Goal: Information Seeking & Learning: Learn about a topic

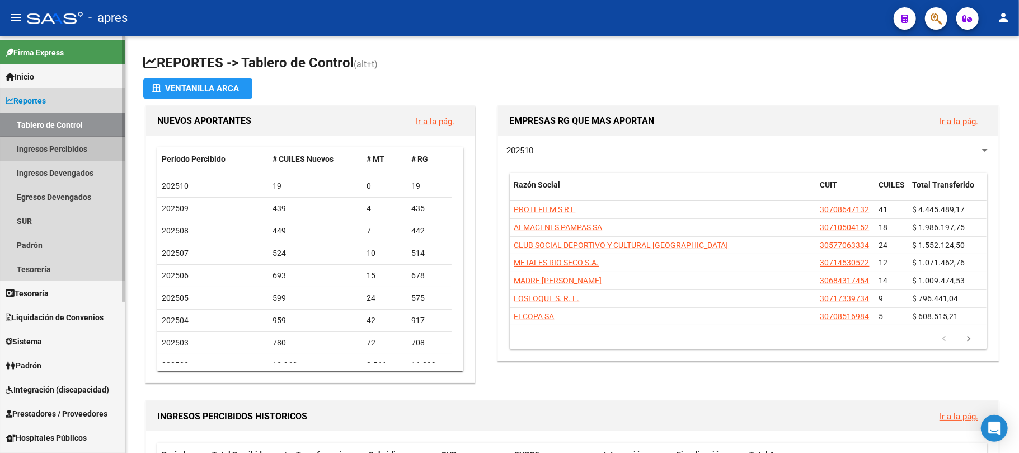
click at [76, 154] on link "Ingresos Percibidos" at bounding box center [62, 149] width 125 height 24
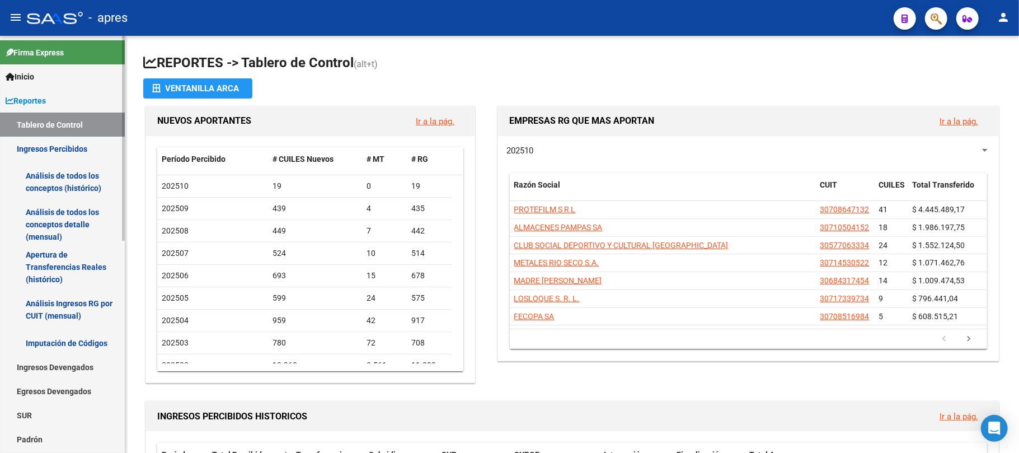
click at [52, 225] on link "Análisis de todos los conceptos detalle (mensual)" at bounding box center [62, 224] width 125 height 43
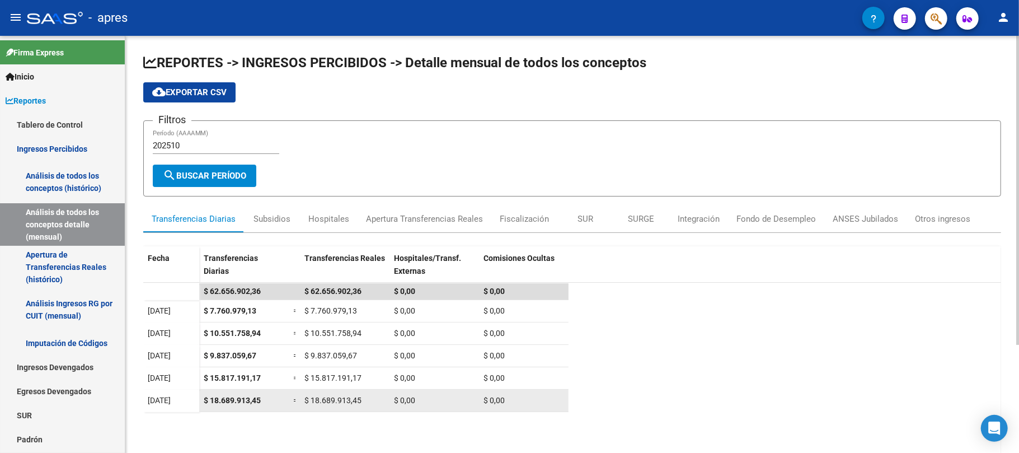
click at [228, 407] on datatable-body-cell "$ 18.689.913,45" at bounding box center [244, 400] width 90 height 22
click at [228, 401] on span "$ 18.689.913,45" at bounding box center [232, 400] width 57 height 9
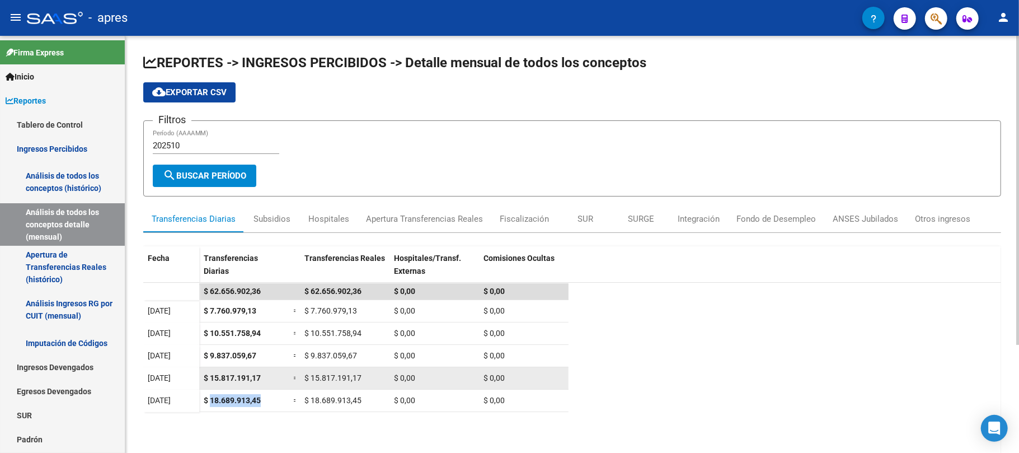
copy span "18.689.913,45"
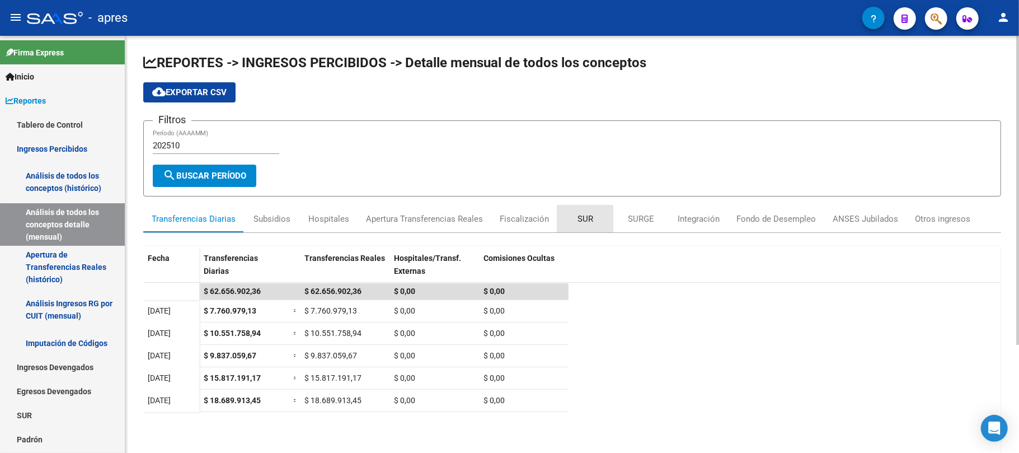
click at [587, 222] on div "SUR" at bounding box center [585, 219] width 16 height 12
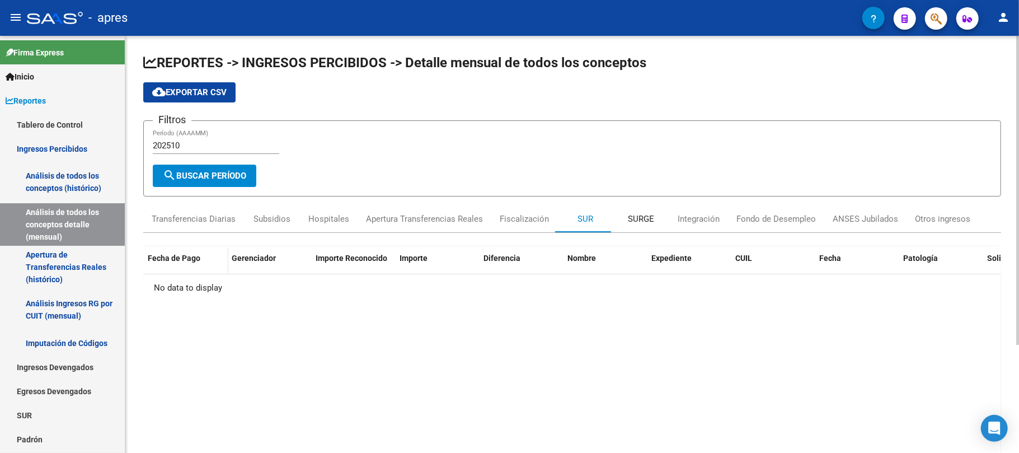
click at [621, 218] on div "SURGE" at bounding box center [641, 218] width 56 height 27
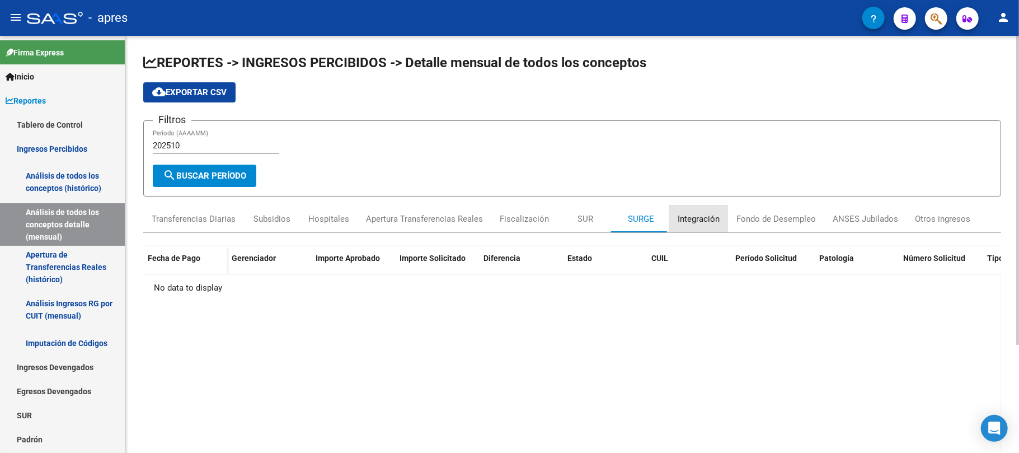
click at [674, 216] on div "Integración" at bounding box center [698, 218] width 59 height 27
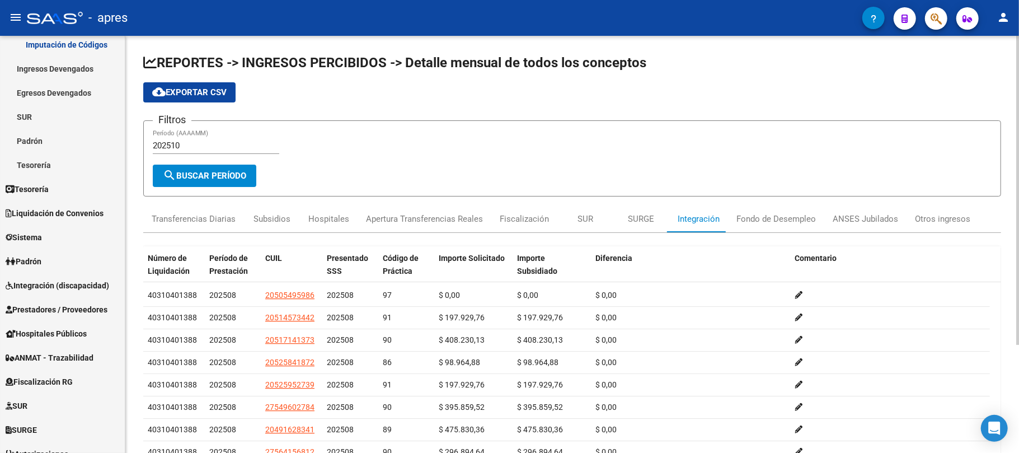
scroll to position [145, 0]
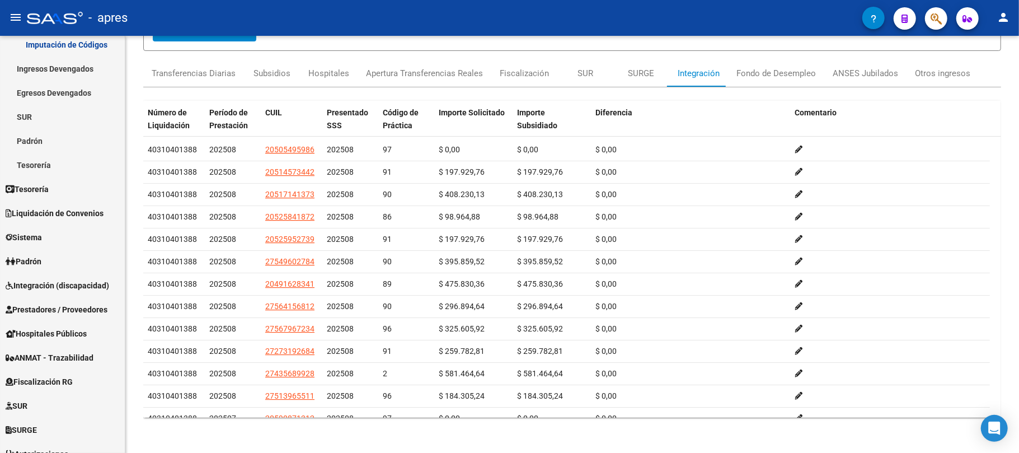
click at [181, 423] on div "Número de Liquidación Período de Prestación CUIL Presentado SSS Código de Práct…" at bounding box center [572, 256] width 858 height 339
click at [182, 429] on div "REPORTES -> INGRESOS PERCIBIDOS -> Detalle mensual de todos los conceptos cloud…" at bounding box center [572, 171] width 894 height 563
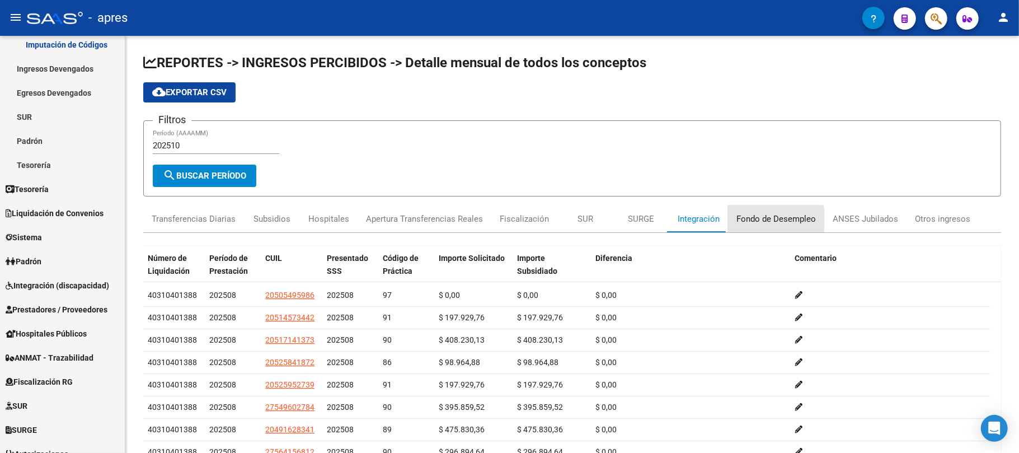
click at [740, 222] on div "Fondo de Desempleo" at bounding box center [775, 219] width 79 height 12
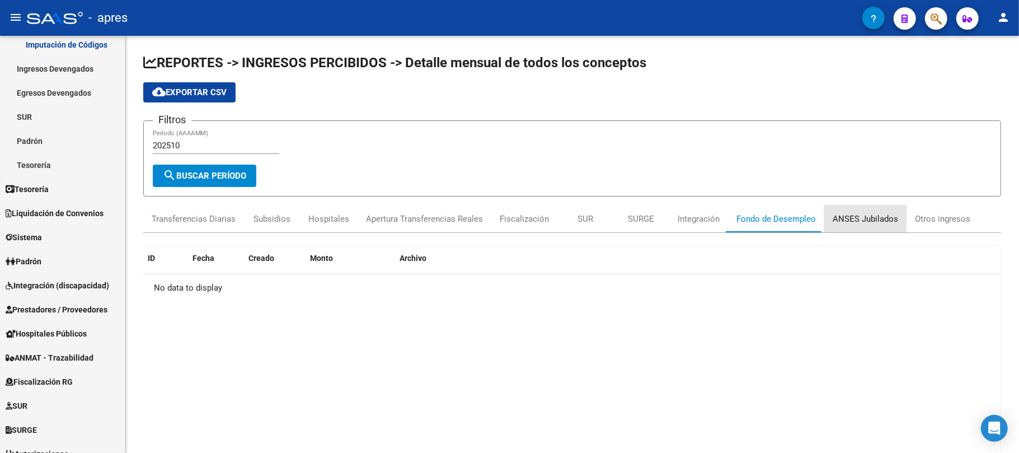
click at [838, 213] on div "ANSES Jubilados" at bounding box center [865, 219] width 65 height 12
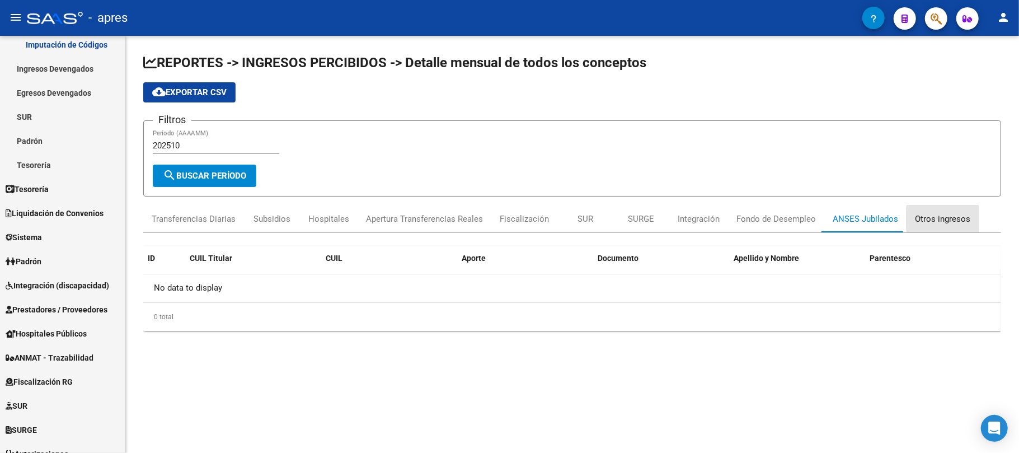
click at [951, 218] on div "Otros ingresos" at bounding box center [942, 219] width 55 height 12
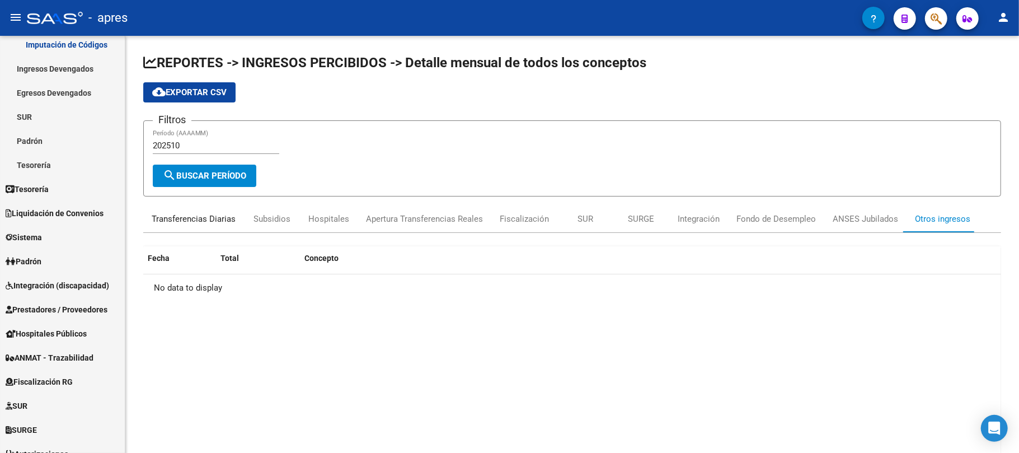
click at [198, 205] on div "Transferencias Diarias" at bounding box center [193, 218] width 101 height 27
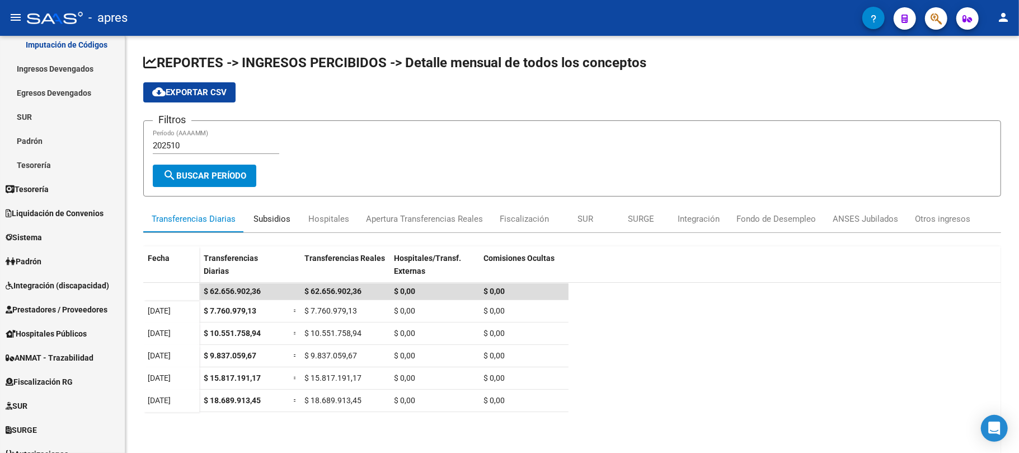
click at [271, 218] on div "Subsidios" at bounding box center [271, 219] width 37 height 12
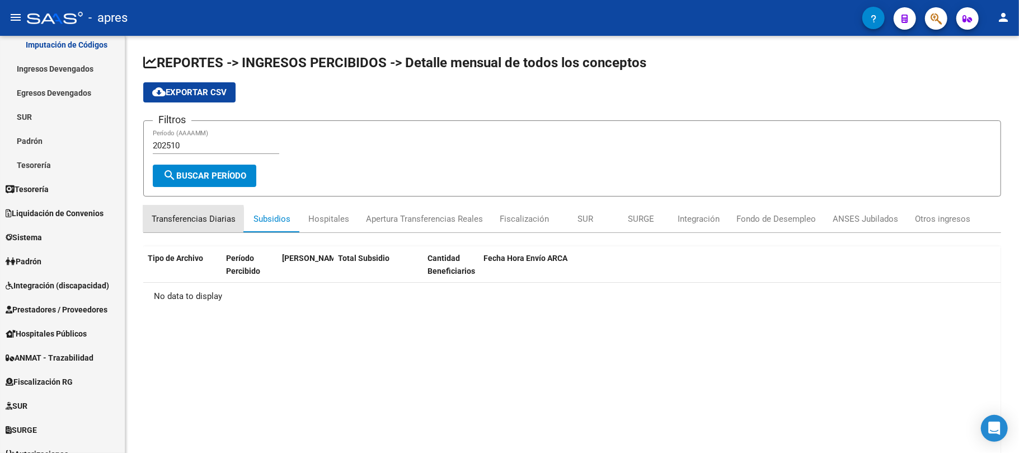
click at [175, 219] on div "Transferencias Diarias" at bounding box center [194, 219] width 84 height 12
